Goal: Navigation & Orientation: Find specific page/section

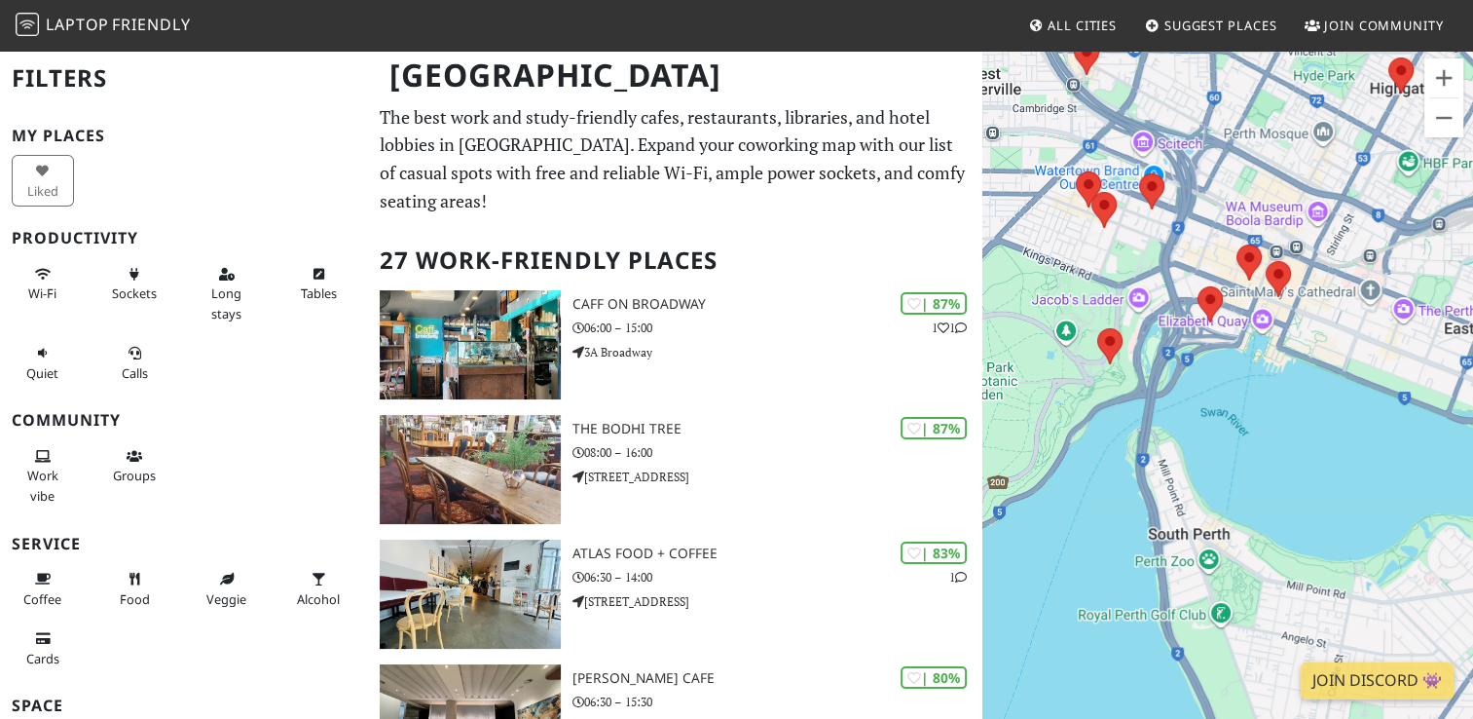
drag, startPoint x: 1072, startPoint y: 427, endPoint x: 1219, endPoint y: 221, distance: 253.4
click at [1219, 221] on div "To navigate, press the arrow keys." at bounding box center [1227, 408] width 491 height 719
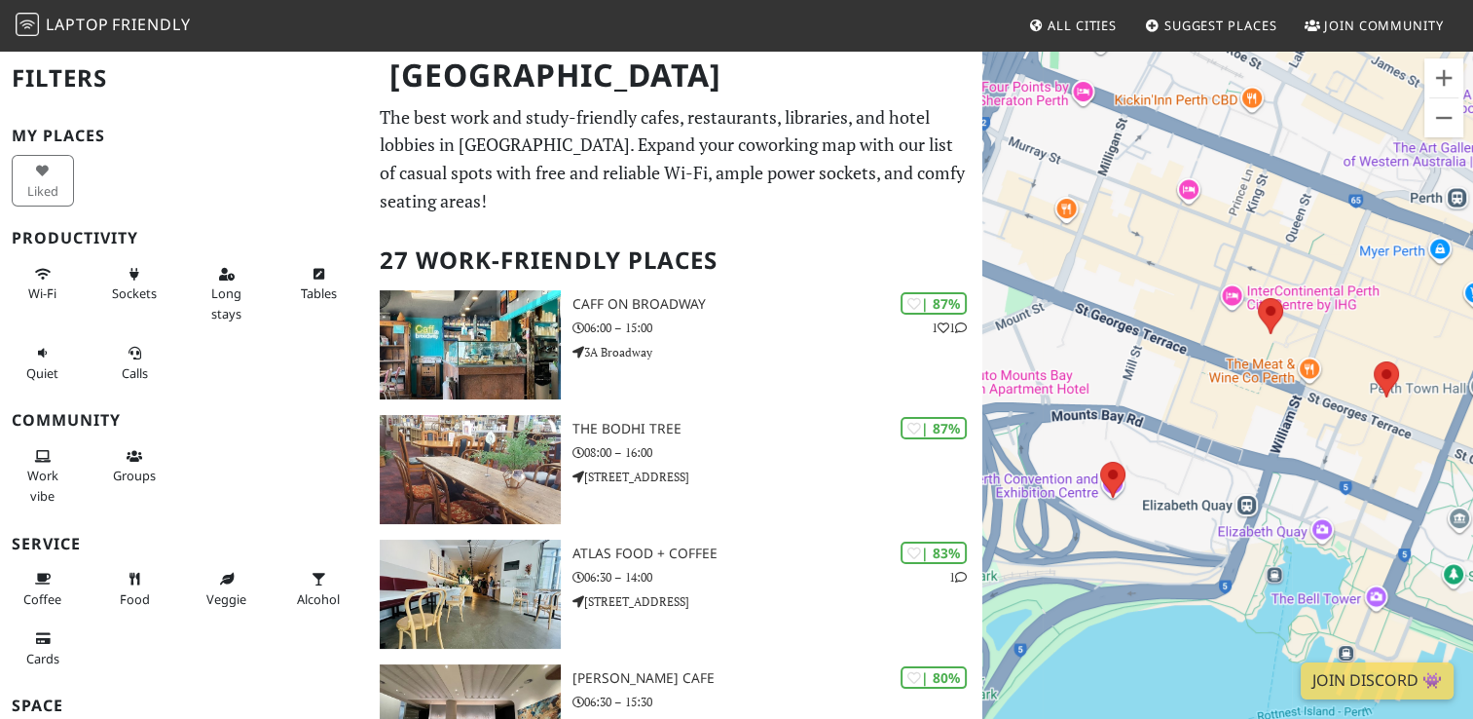
drag, startPoint x: 1293, startPoint y: 363, endPoint x: 1149, endPoint y: 135, distance: 269.6
click at [1149, 135] on div "To navigate, press the arrow keys." at bounding box center [1227, 408] width 491 height 719
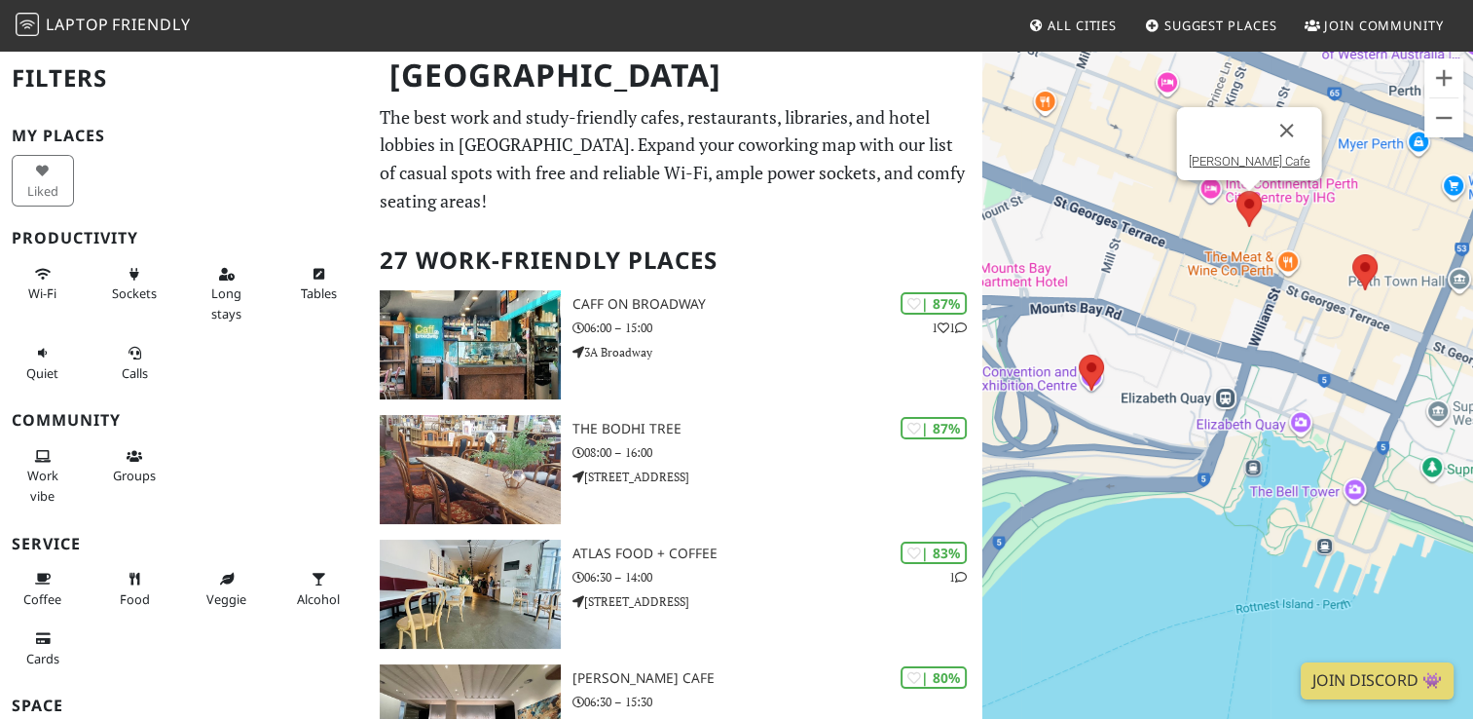
click at [1245, 212] on img at bounding box center [1249, 209] width 25 height 36
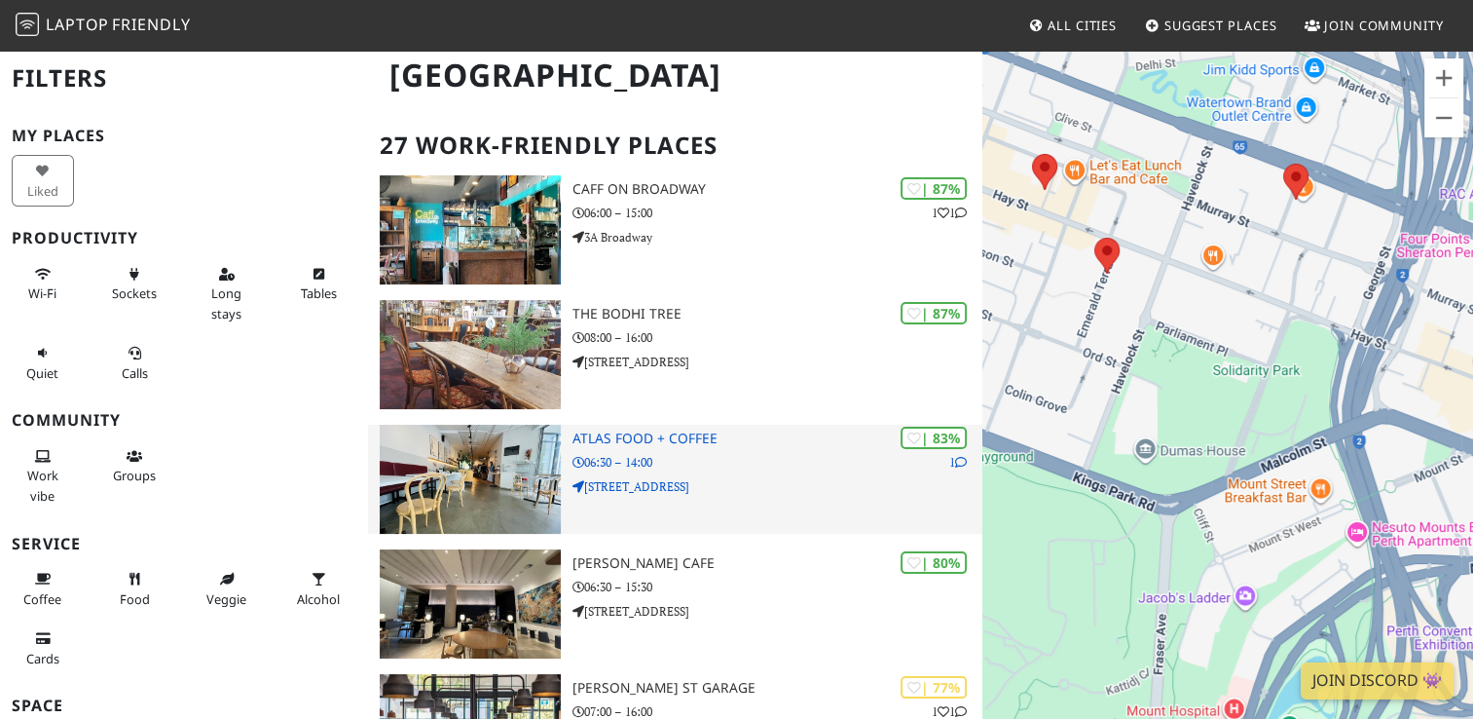
scroll to position [119, 0]
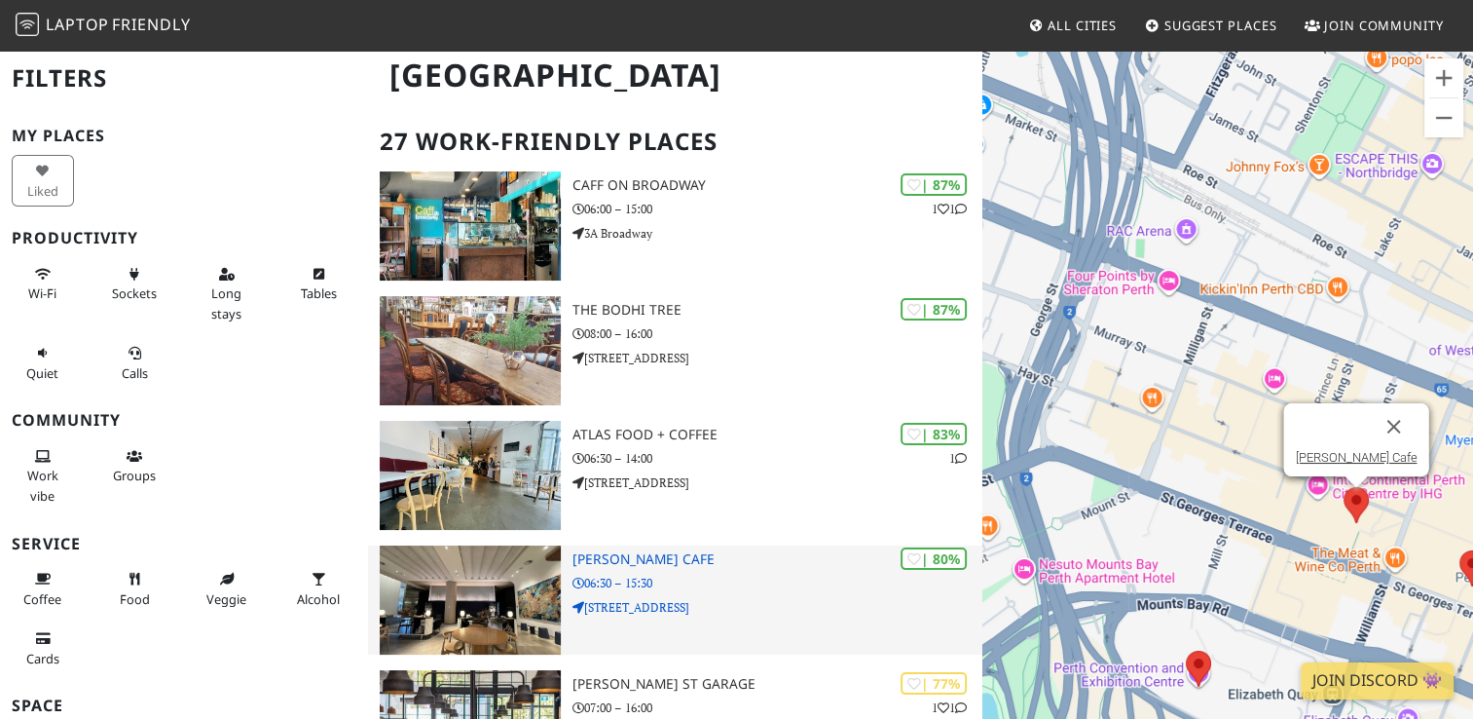
click at [669, 598] on p "[STREET_ADDRESS]" at bounding box center [777, 607] width 409 height 18
